Goal: Task Accomplishment & Management: Use online tool/utility

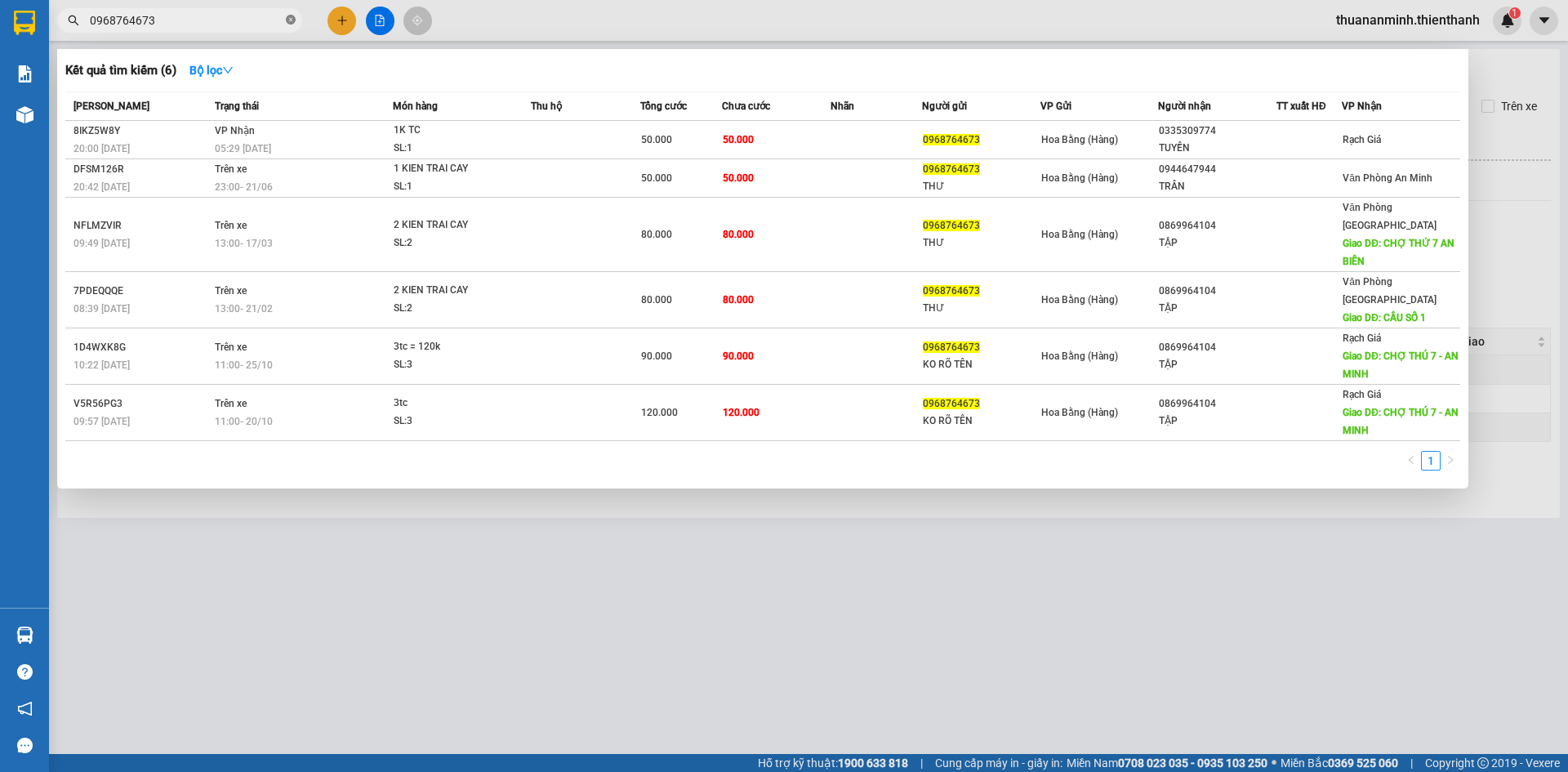
click at [290, 19] on icon "close-circle" at bounding box center [291, 19] width 10 height 10
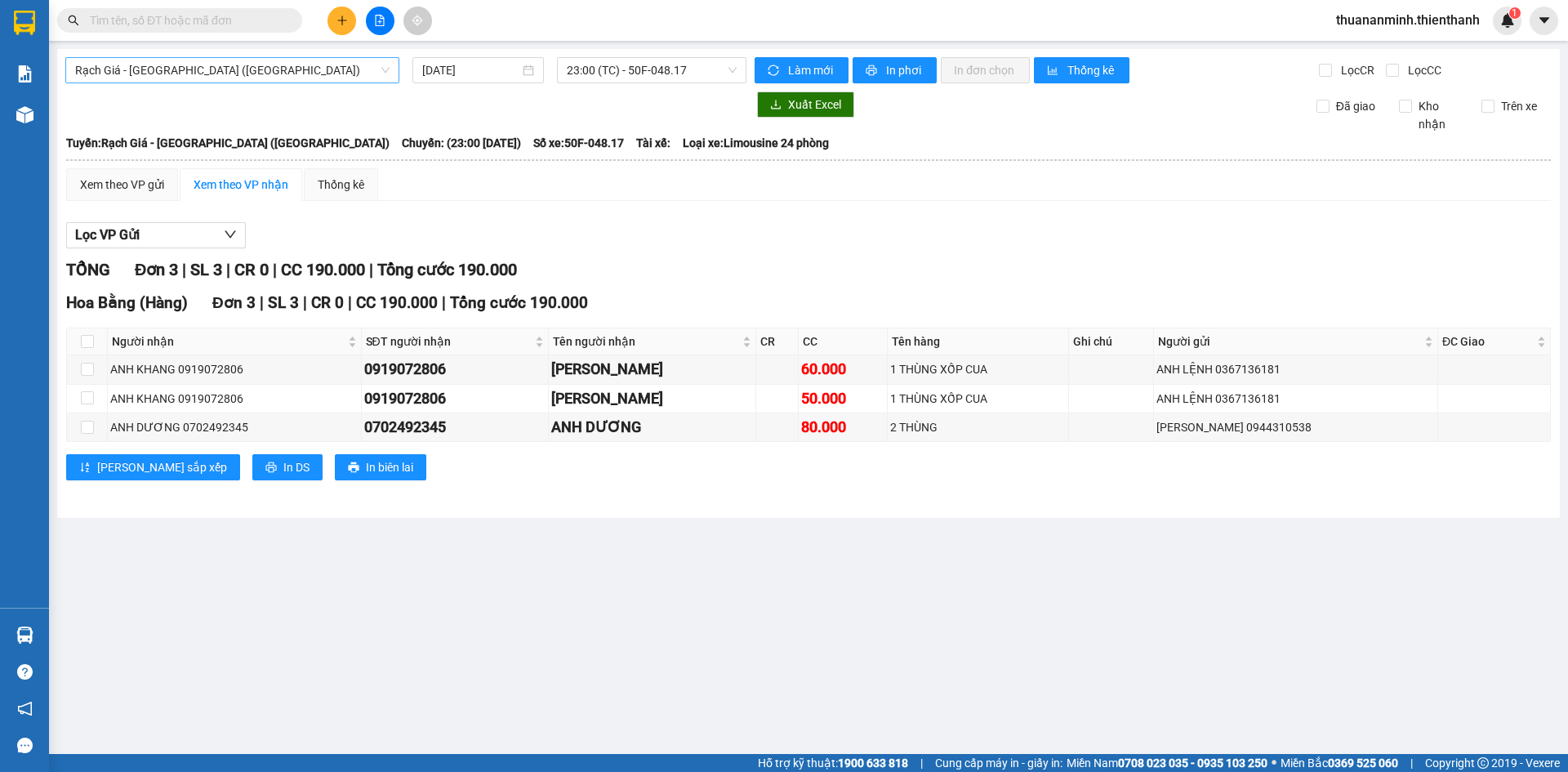
click at [331, 62] on span "Rạch Giá - [GEOGRAPHIC_DATA] ([GEOGRAPHIC_DATA])" at bounding box center [232, 69] width 314 height 24
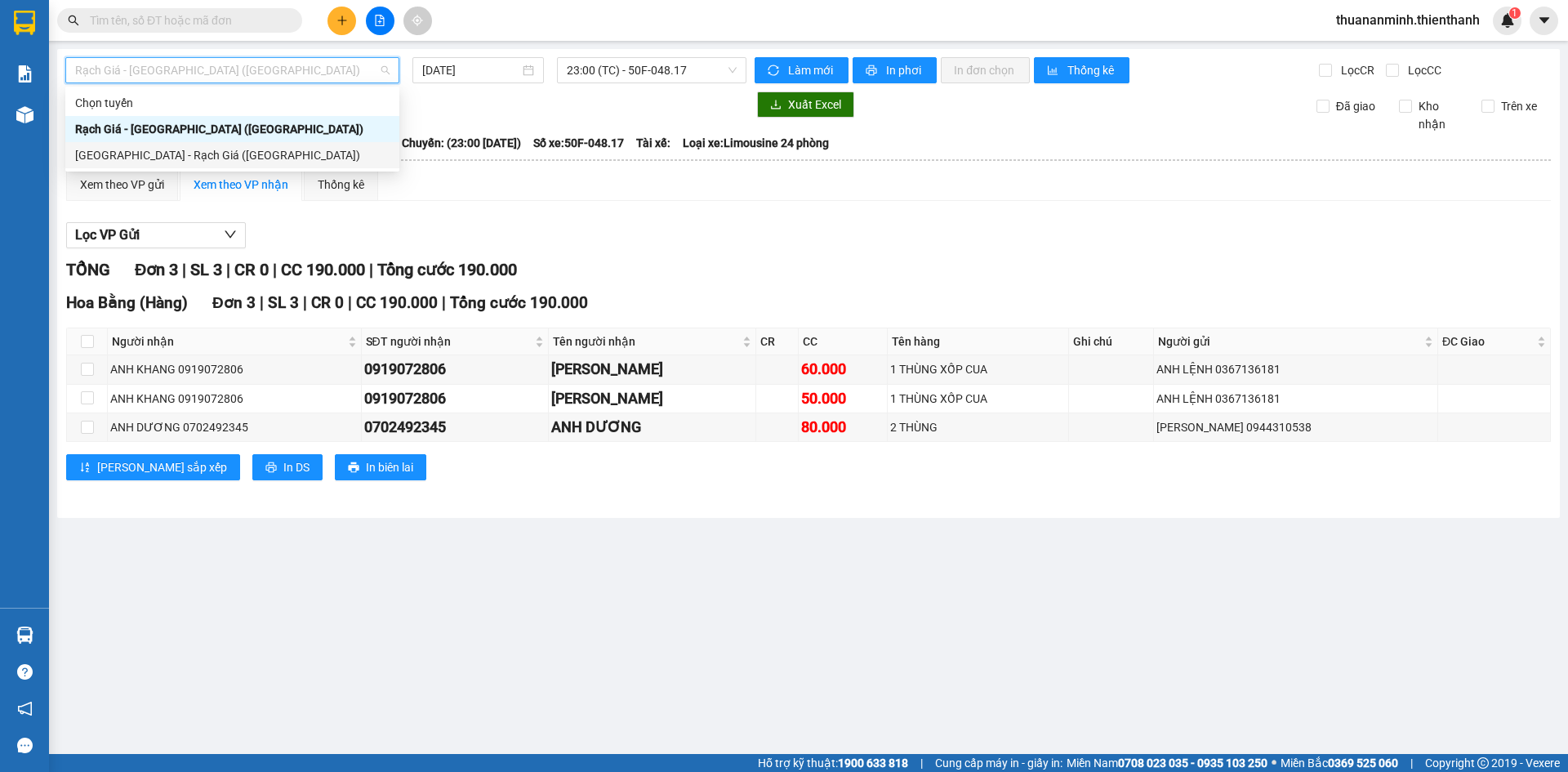
click at [235, 154] on div "[GEOGRAPHIC_DATA] - Rạch Giá ([GEOGRAPHIC_DATA])" at bounding box center [232, 155] width 314 height 18
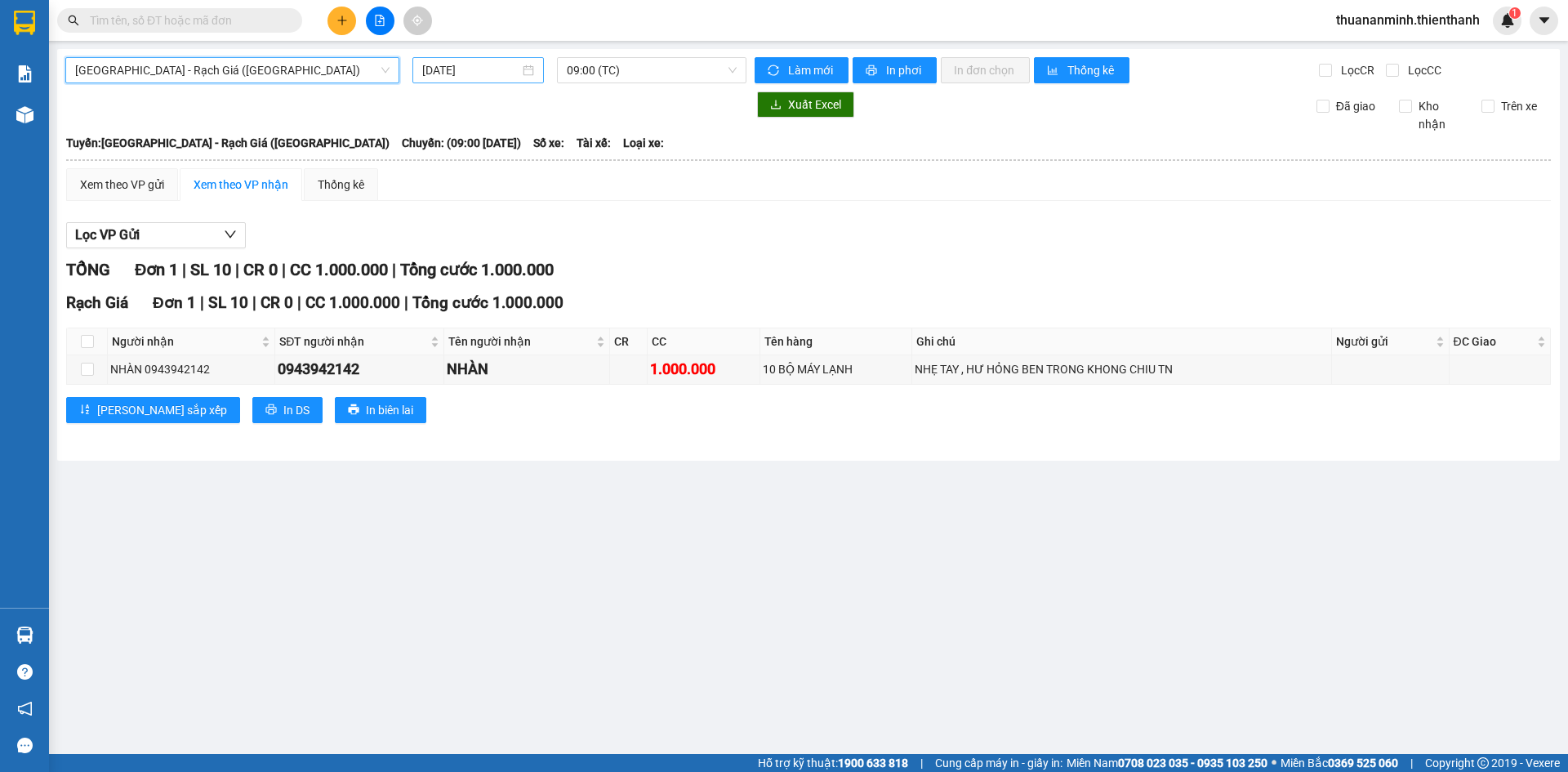
click at [522, 69] on div "[DATE]" at bounding box center [478, 70] width 112 height 18
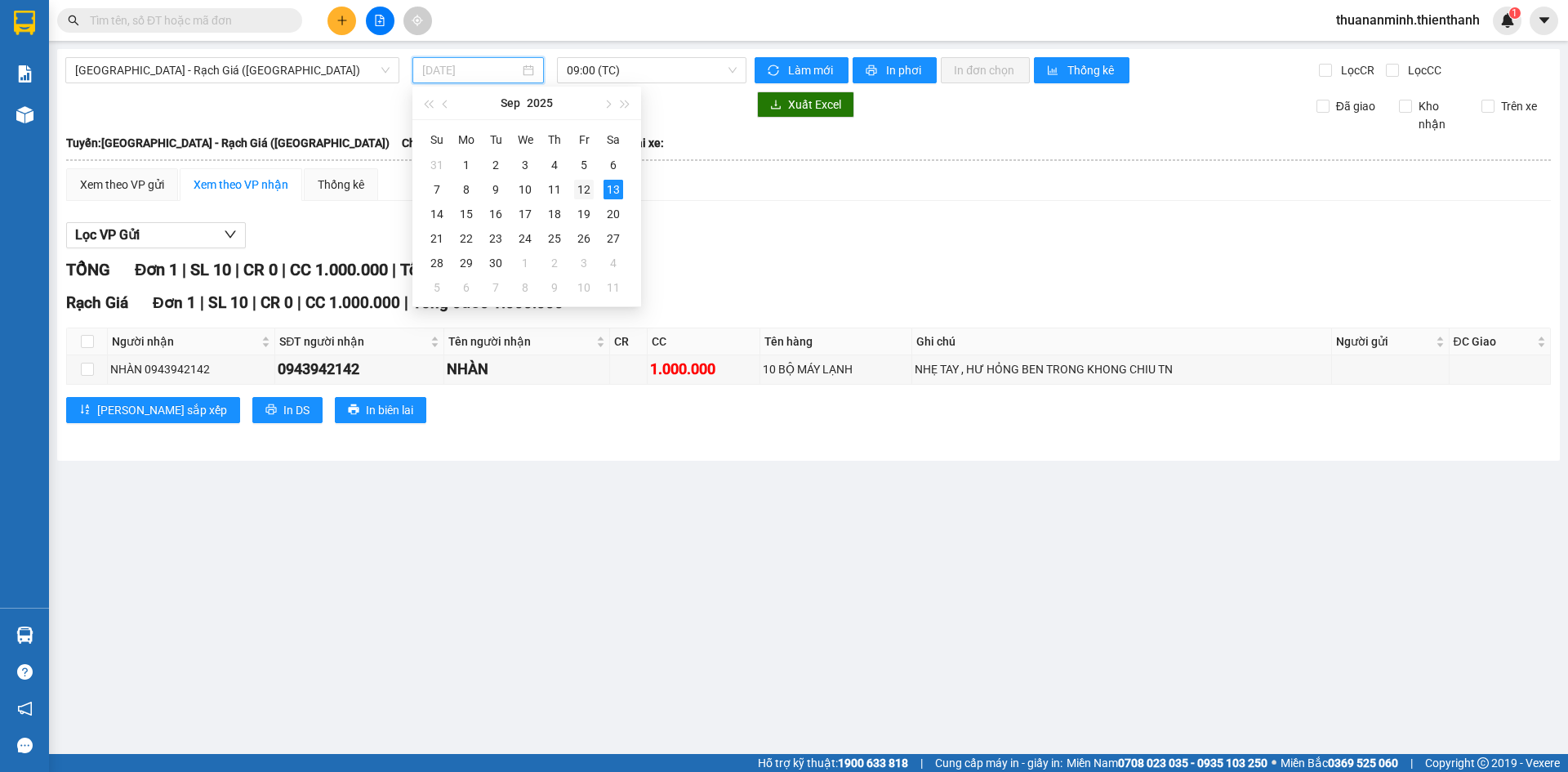
click at [581, 183] on div "12" at bounding box center [584, 189] width 19 height 19
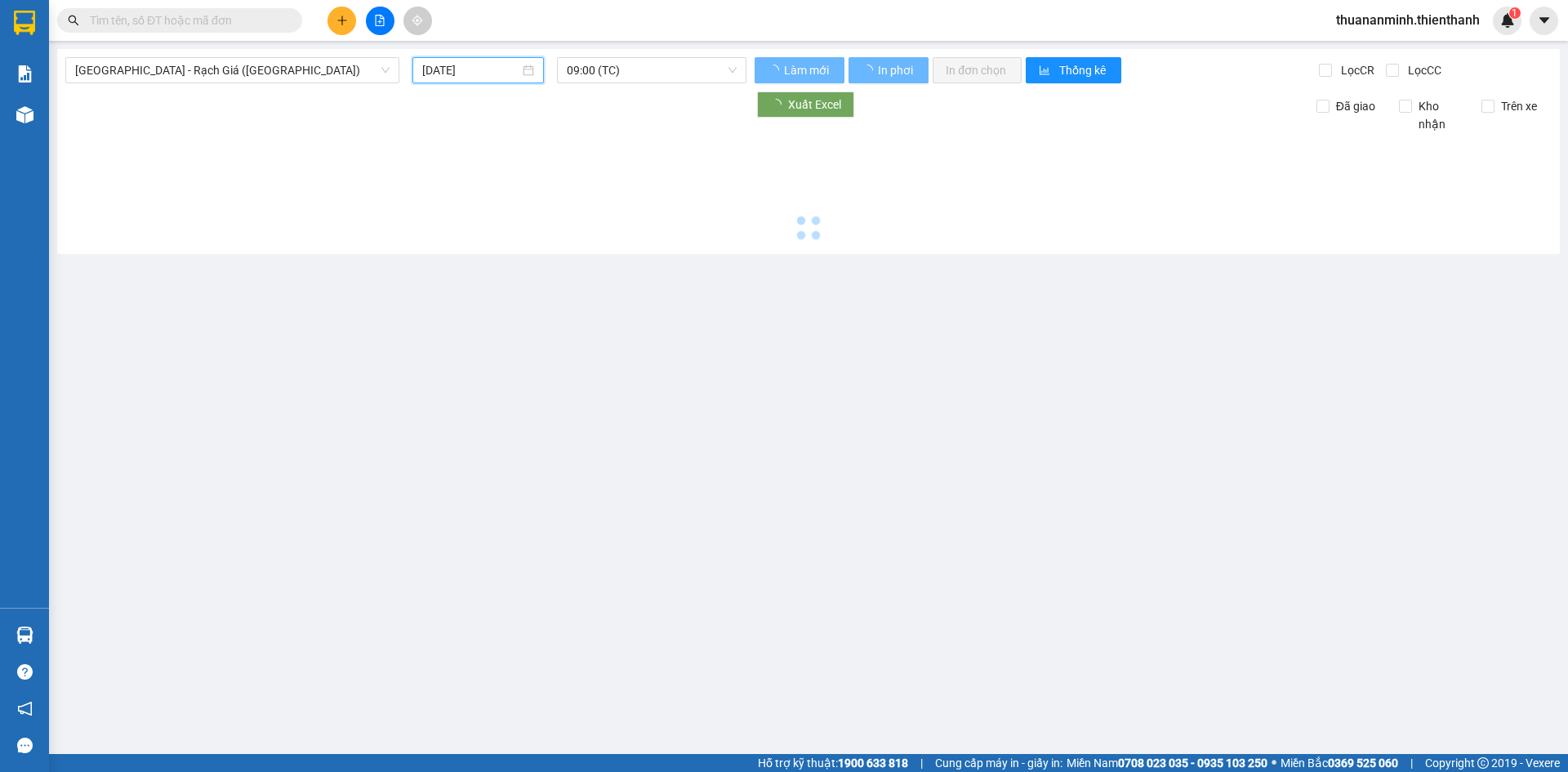
type input "[DATE]"
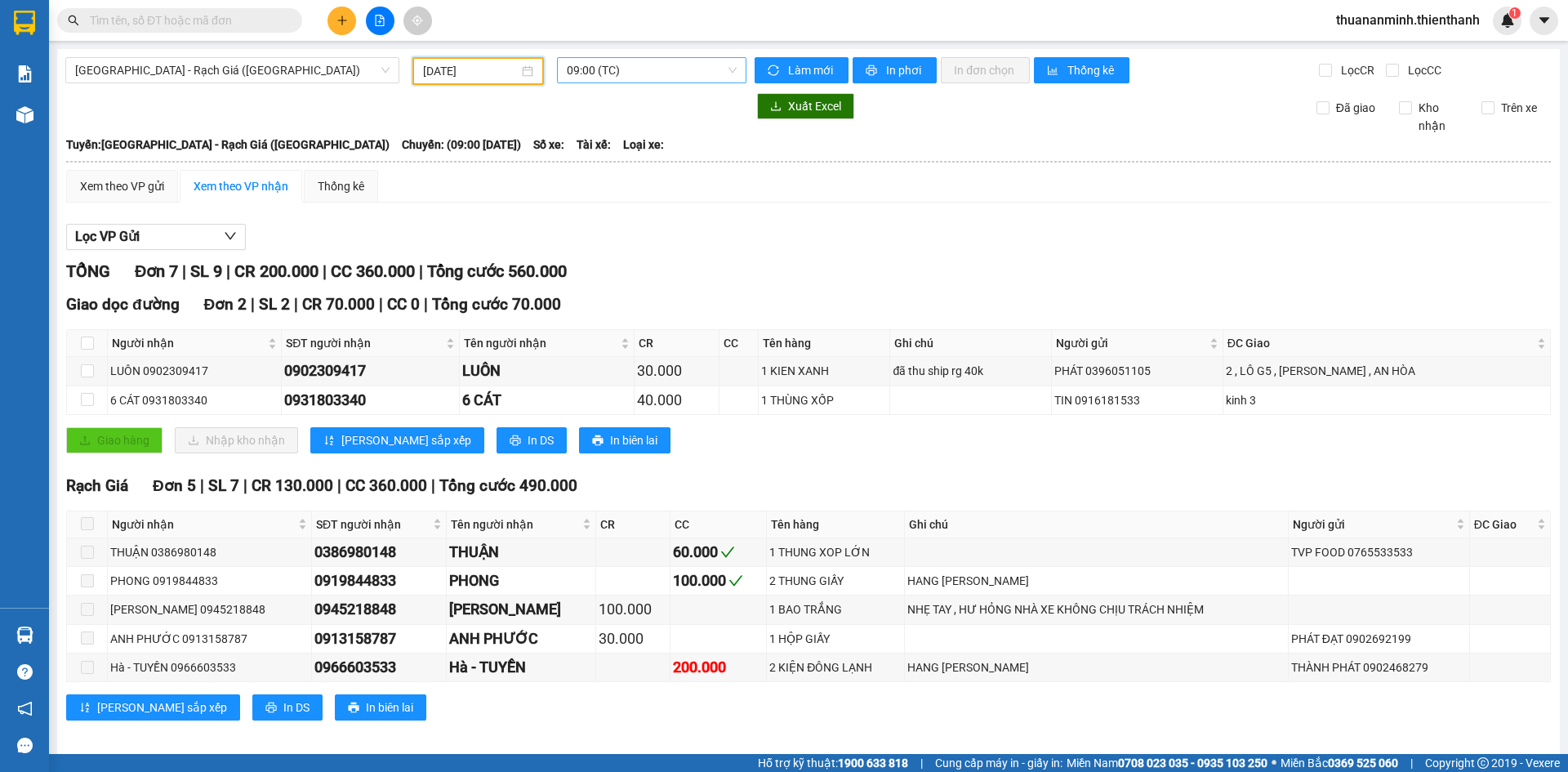
click at [661, 68] on span "09:00 (TC)" at bounding box center [651, 69] width 170 height 24
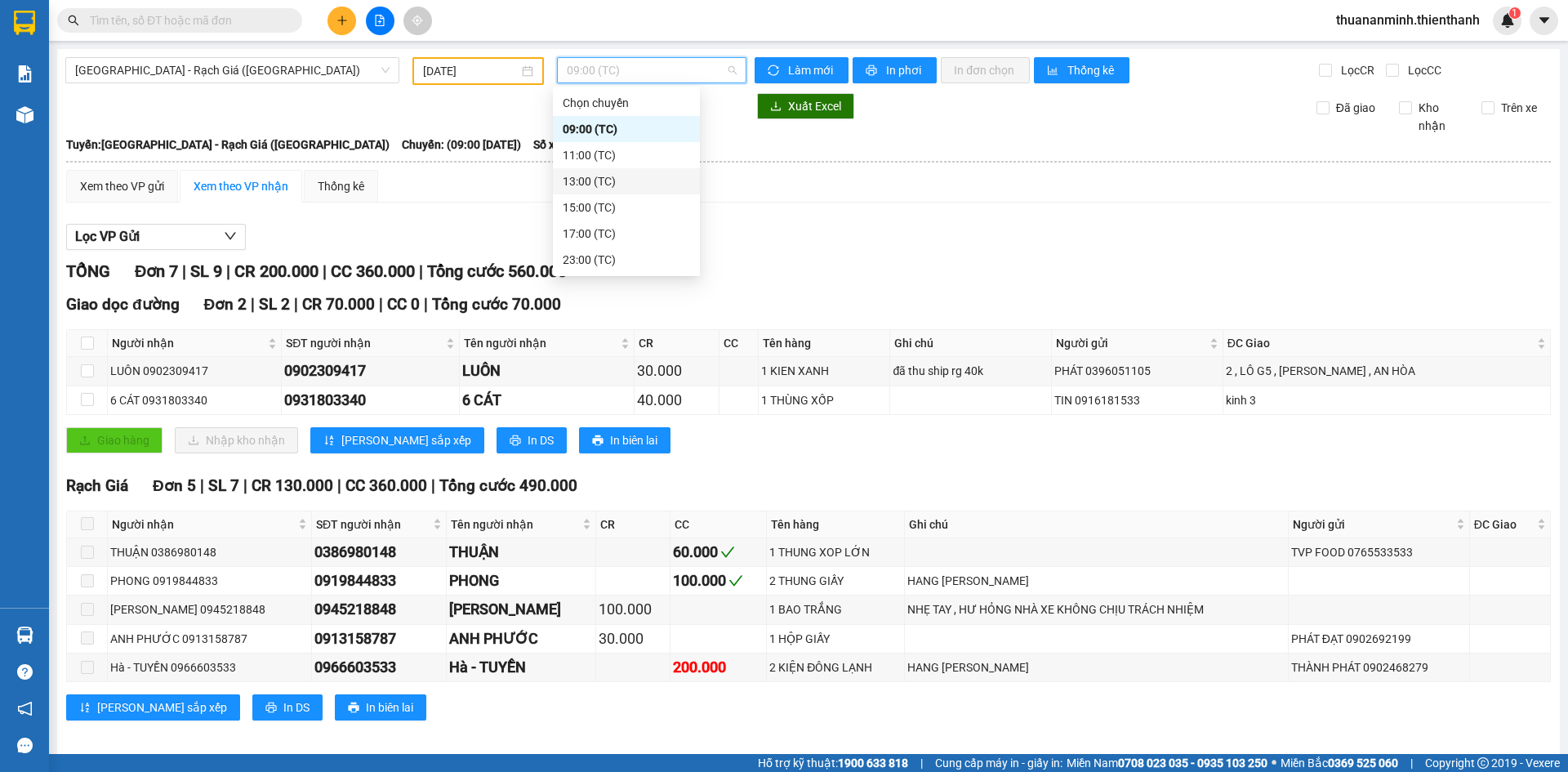
click at [630, 185] on div "13:00 (TC)" at bounding box center [626, 181] width 127 height 18
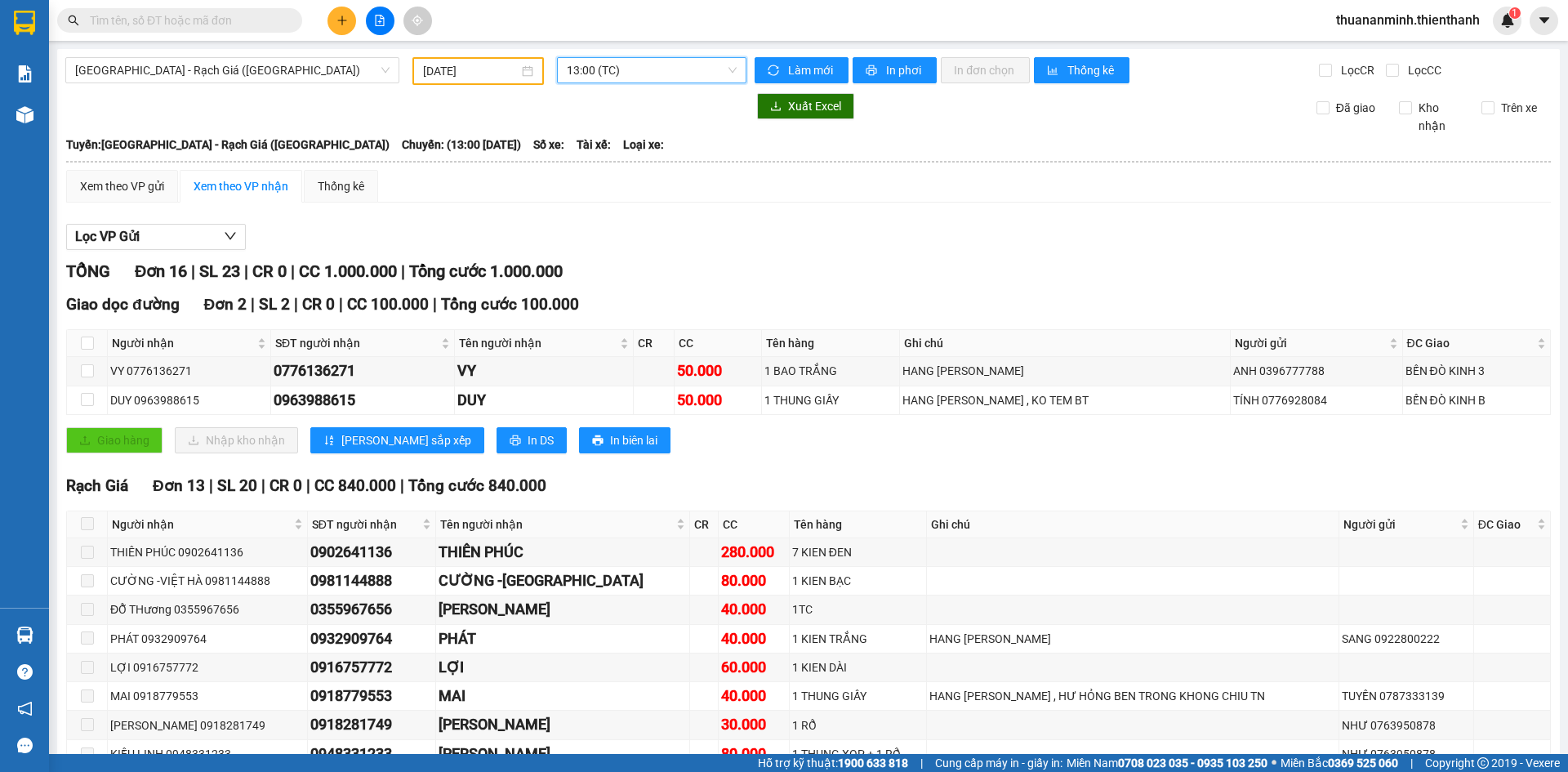
click at [664, 79] on span "13:00 (TC)" at bounding box center [651, 69] width 170 height 24
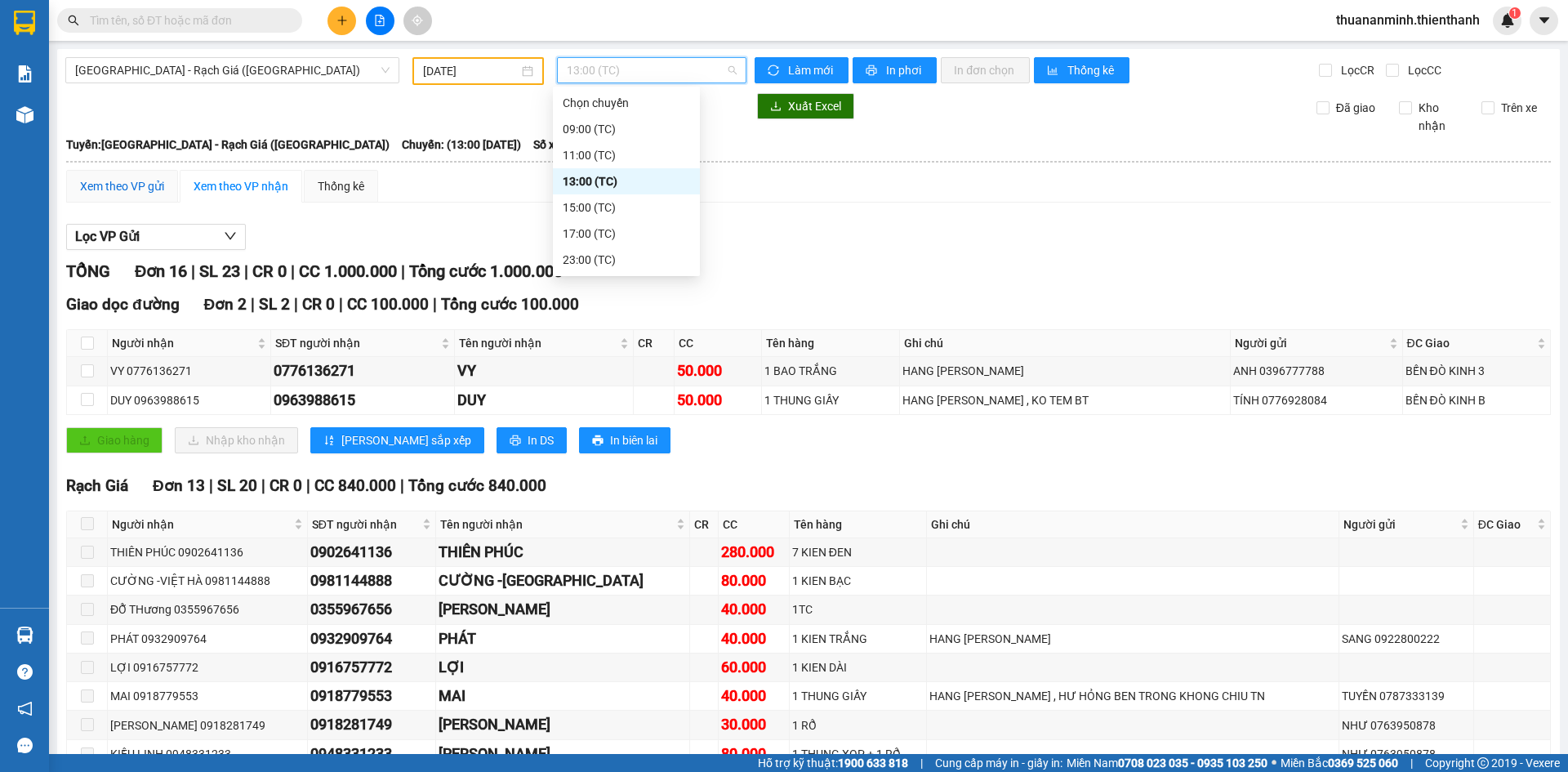
click at [129, 179] on div "Xem theo VP gửi" at bounding box center [121, 186] width 84 height 18
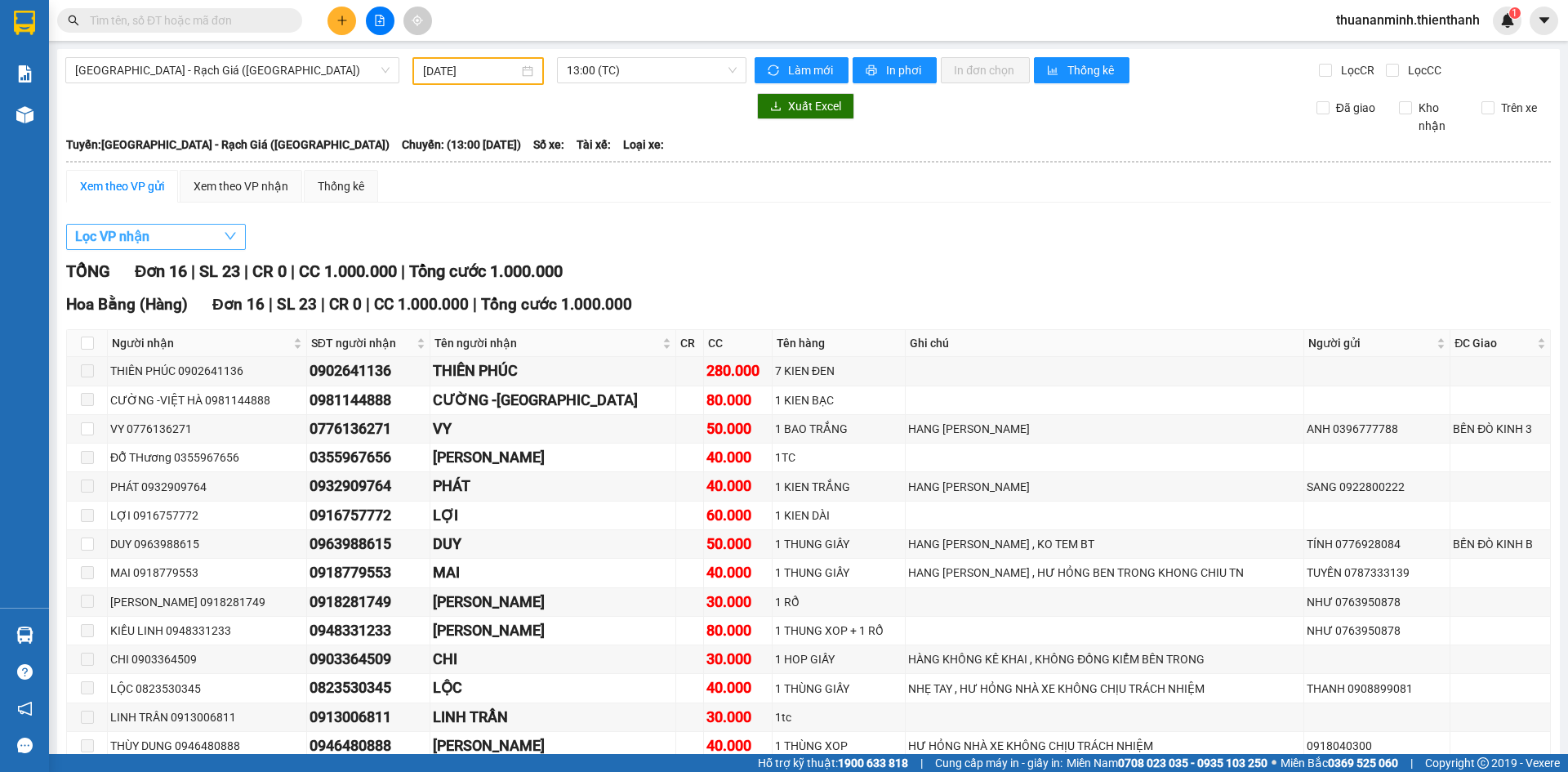
click at [179, 236] on button "Lọc VP nhận" at bounding box center [156, 236] width 179 height 26
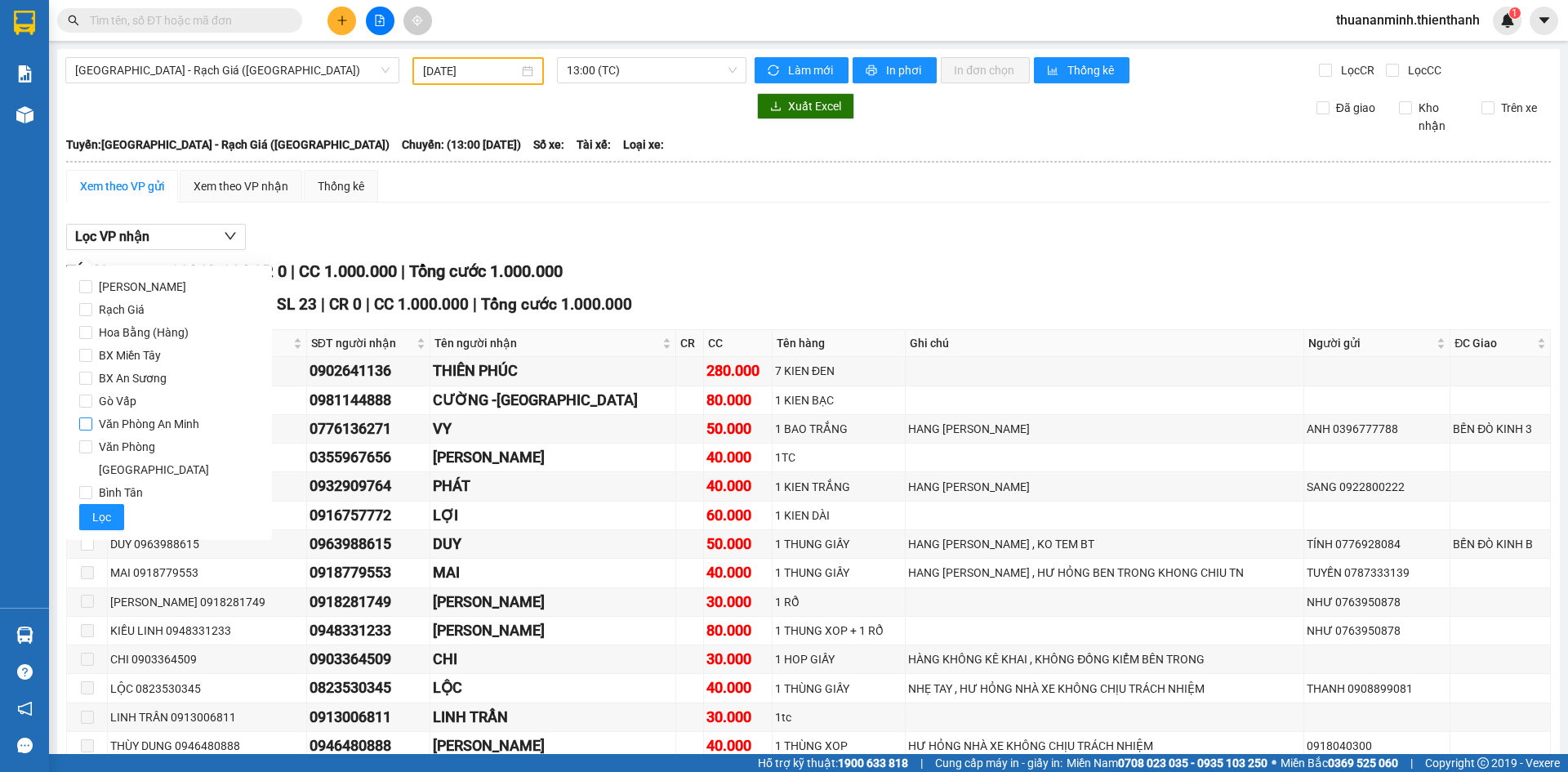
click at [185, 422] on span "Văn Phòng An Minh" at bounding box center [149, 424] width 114 height 23
click at [93, 422] on input "Văn Phòng An Minh" at bounding box center [86, 424] width 13 height 13
checkbox input "true"
click at [99, 508] on span "Lọc" at bounding box center [101, 517] width 18 height 18
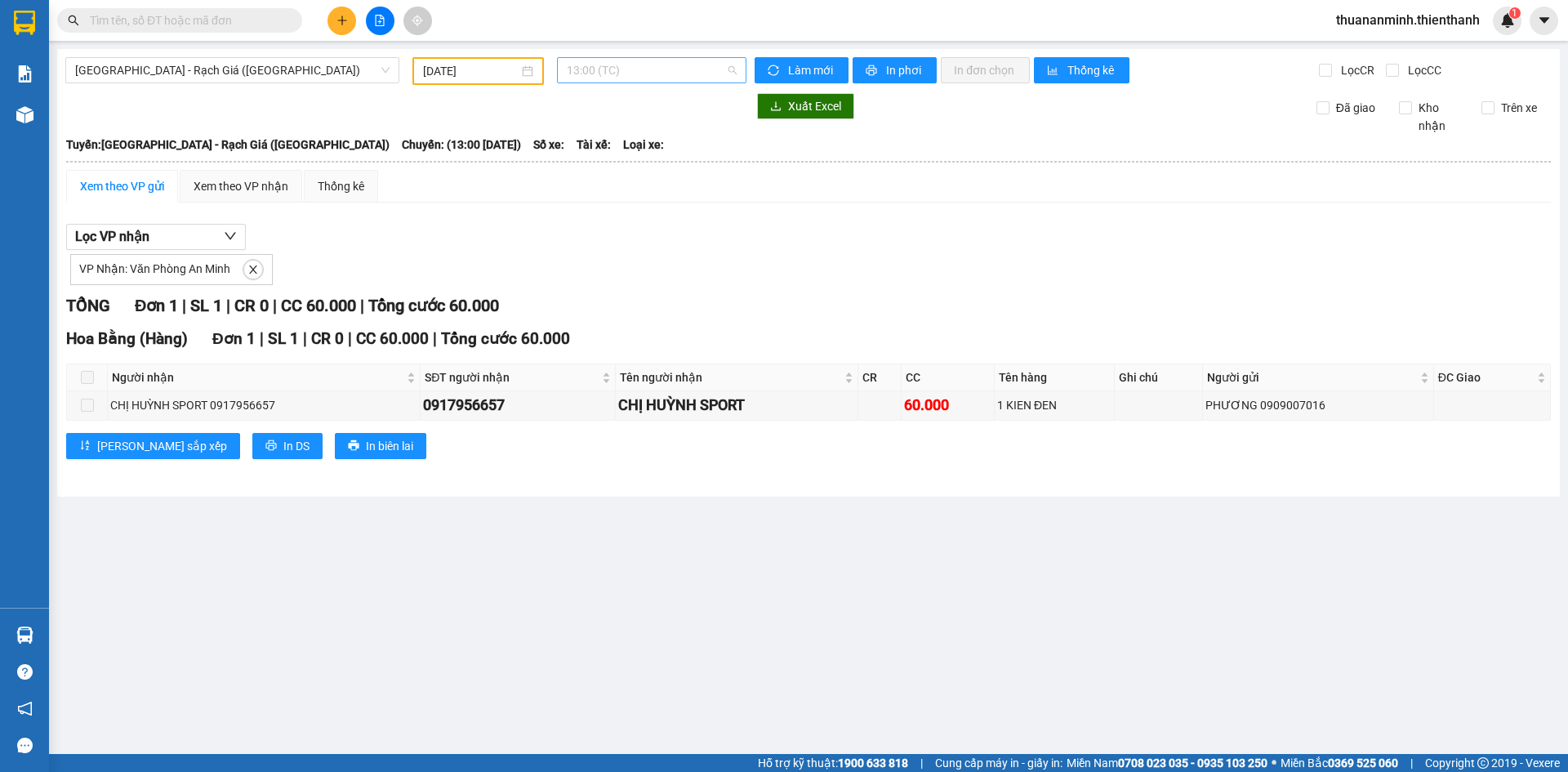
click at [619, 67] on span "13:00 (TC)" at bounding box center [651, 69] width 170 height 24
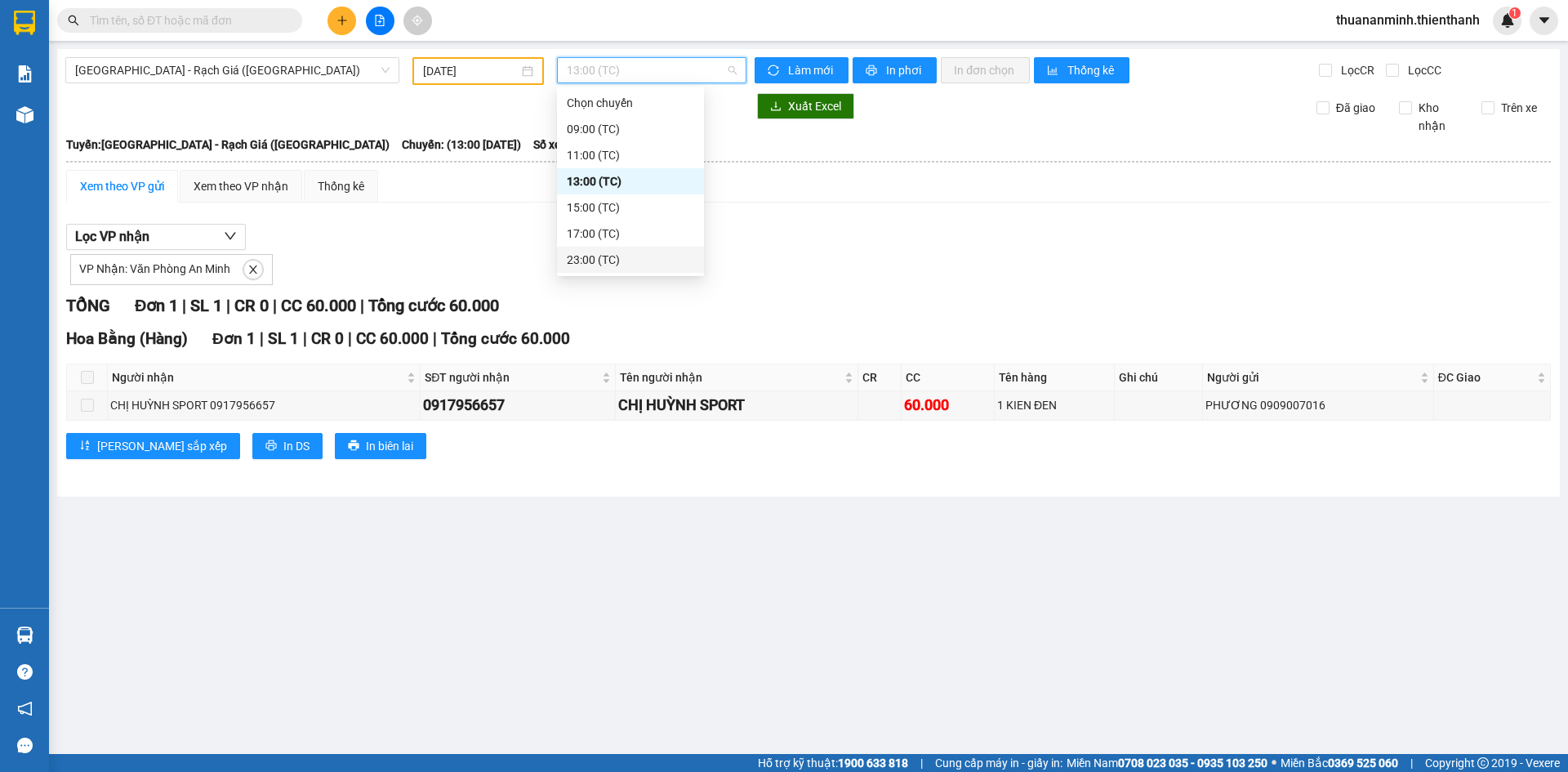
click at [606, 256] on div "23:00 (TC)" at bounding box center [630, 259] width 127 height 18
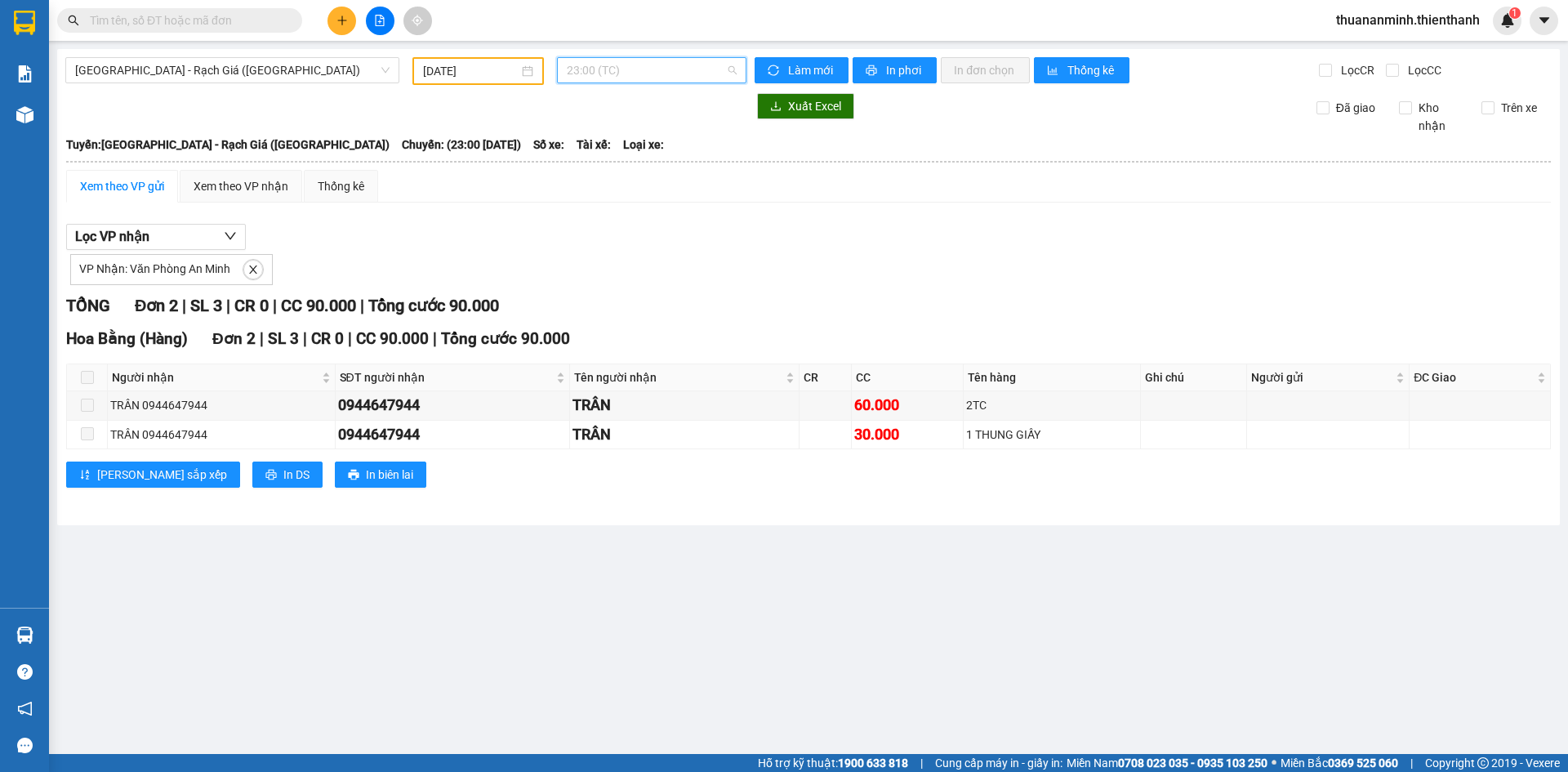
click at [692, 77] on span "23:00 (TC)" at bounding box center [651, 69] width 170 height 24
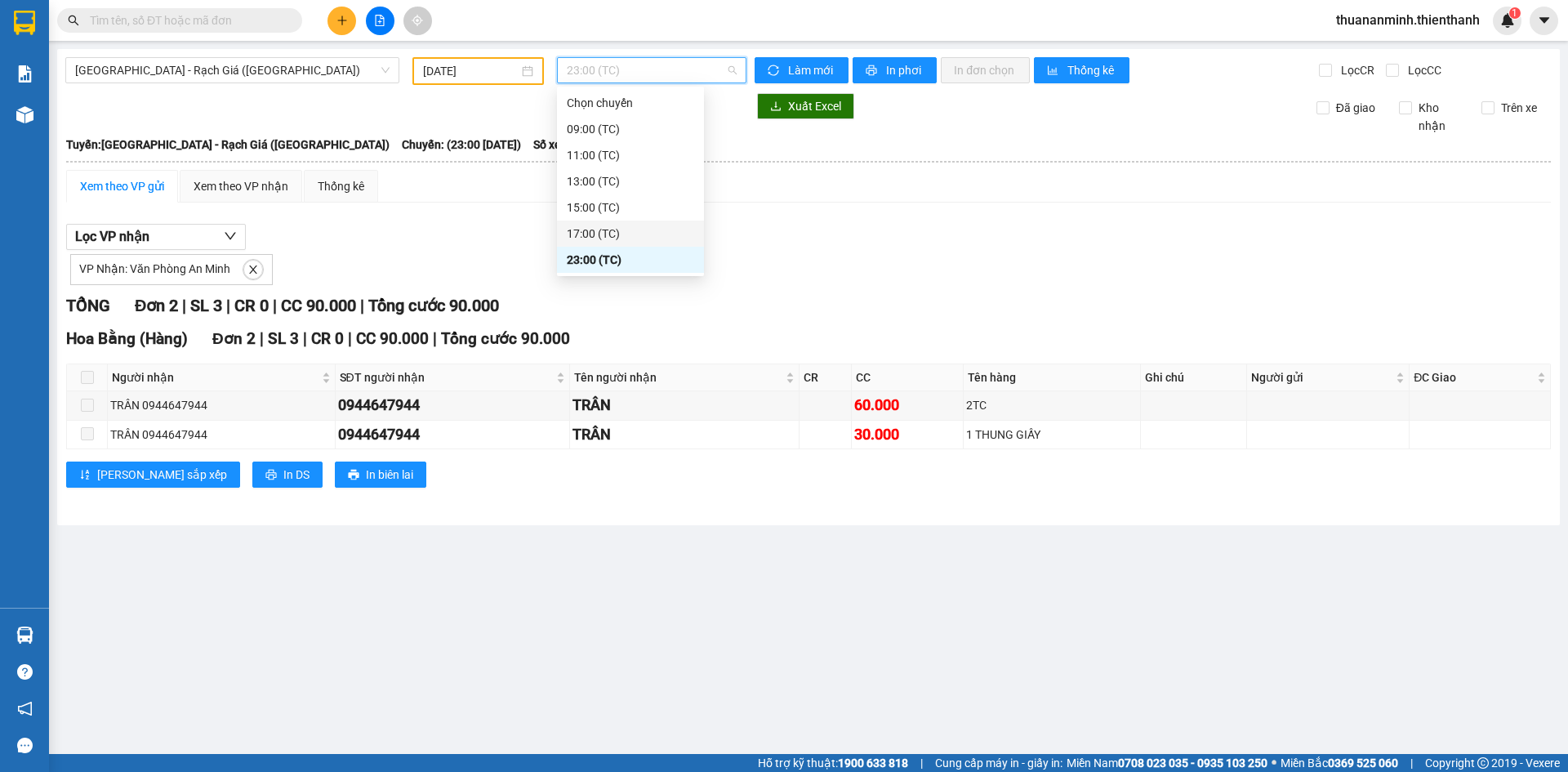
click at [625, 237] on div "17:00 (TC)" at bounding box center [630, 233] width 127 height 18
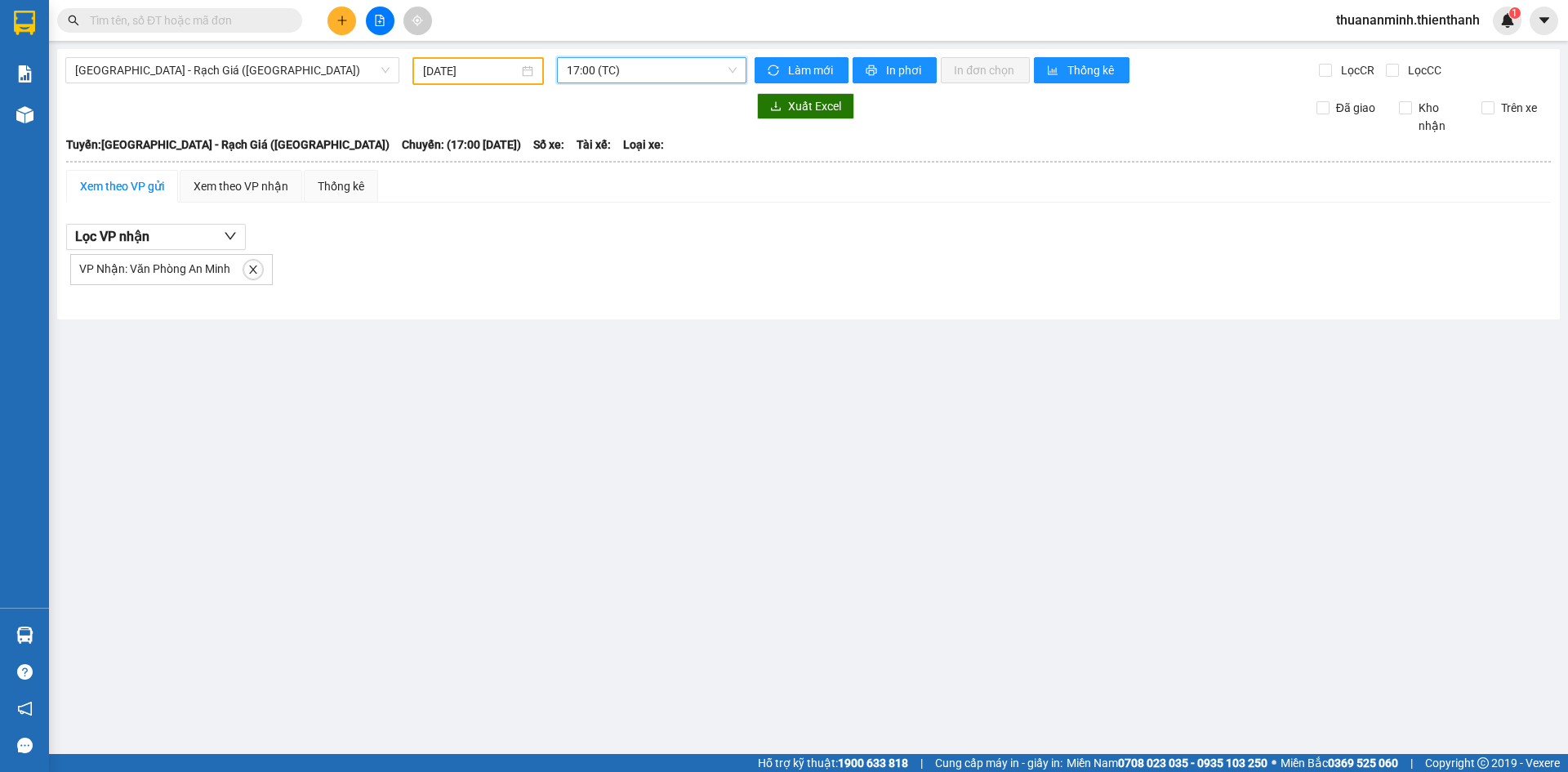
click at [530, 71] on div "[DATE]" at bounding box center [478, 70] width 110 height 18
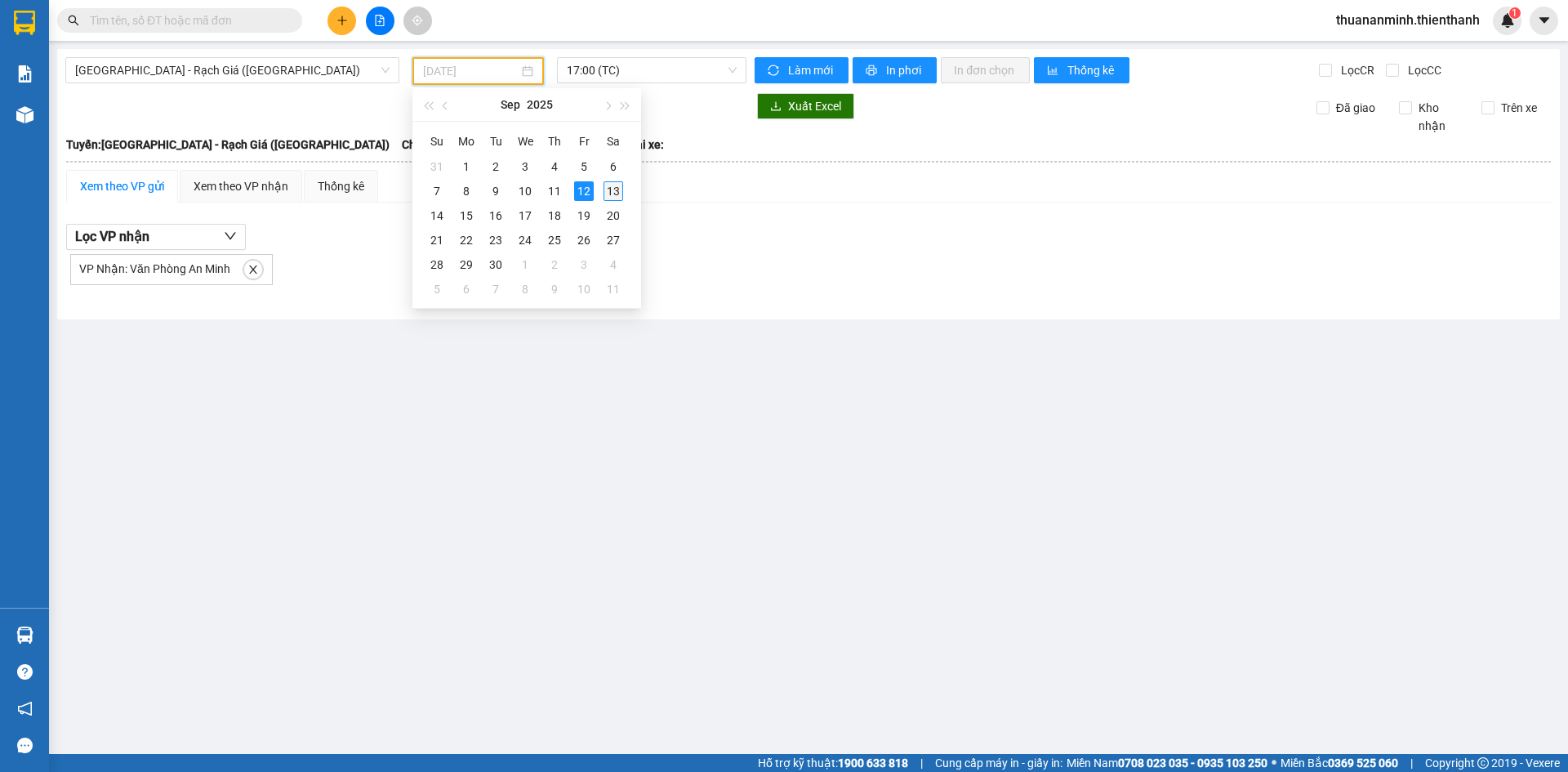
click at [609, 190] on div "13" at bounding box center [613, 191] width 19 height 19
type input "[DATE]"
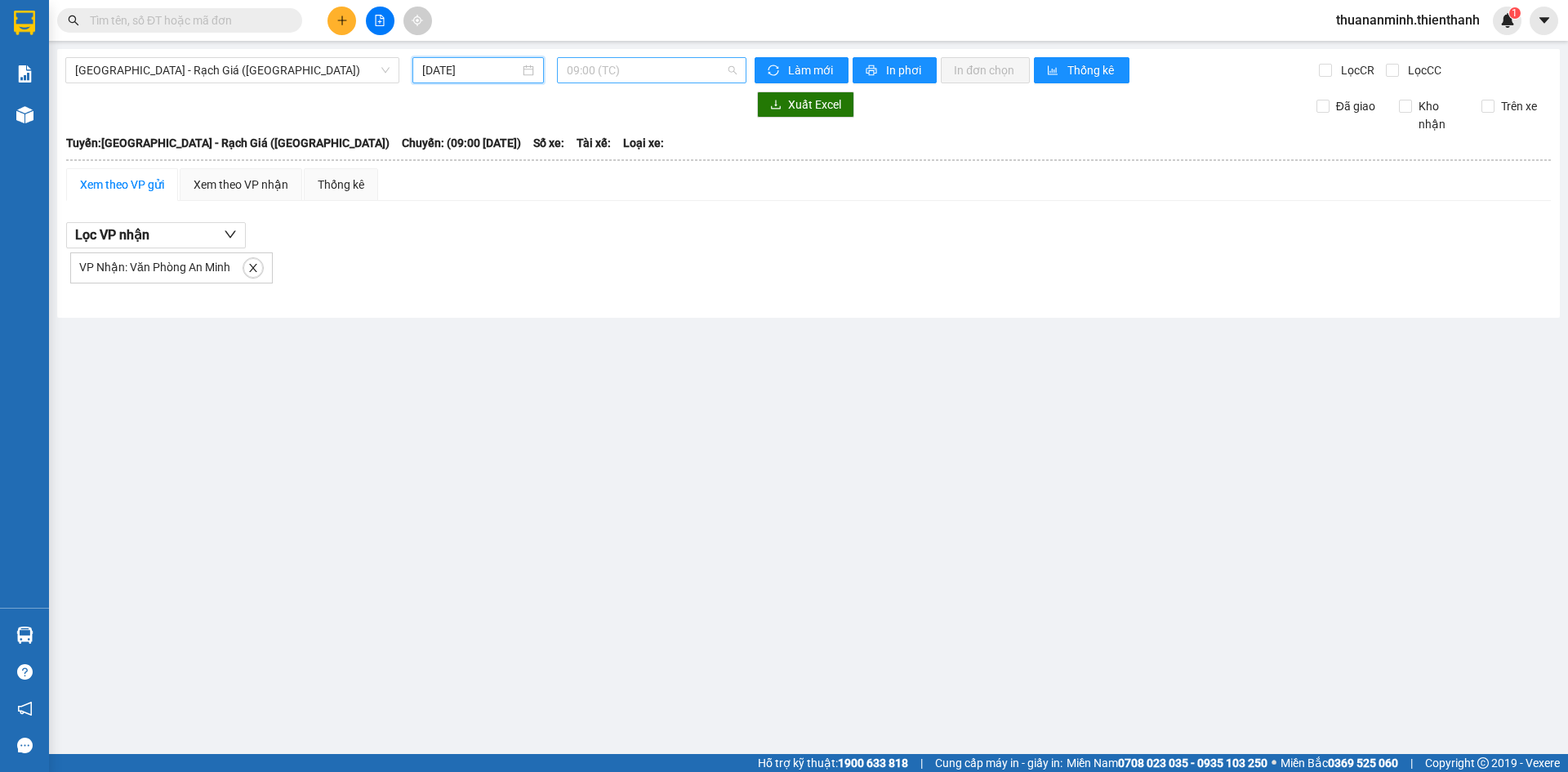
drag, startPoint x: 647, startPoint y: 70, endPoint x: 608, endPoint y: 150, distance: 89.0
click at [646, 71] on span "09:00 (TC)" at bounding box center [651, 69] width 170 height 24
click at [606, 301] on td "Xem theo VP gửi Xem theo VP nhận Thống kê Lọc VP nhận VP Nhận: Văn Phòng An Min…" at bounding box center [809, 234] width 1486 height 134
